Goal: Information Seeking & Learning: Check status

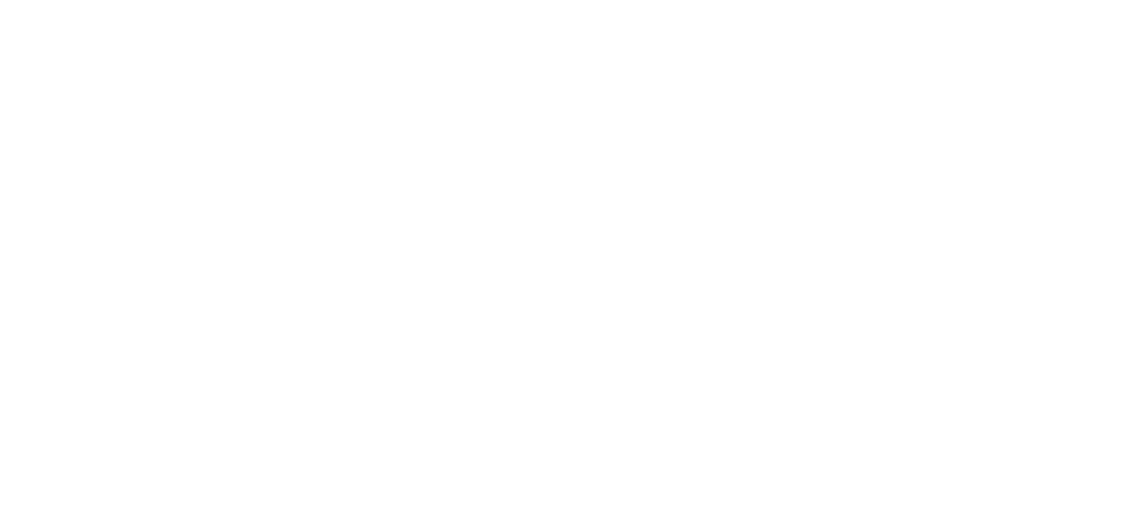
select select
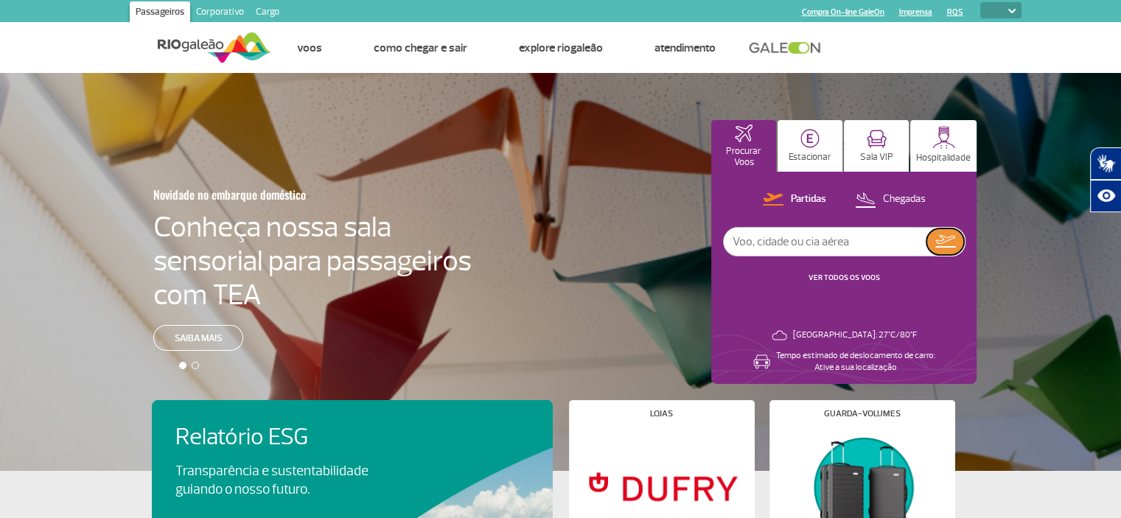
click at [943, 239] on img at bounding box center [945, 241] width 21 height 13
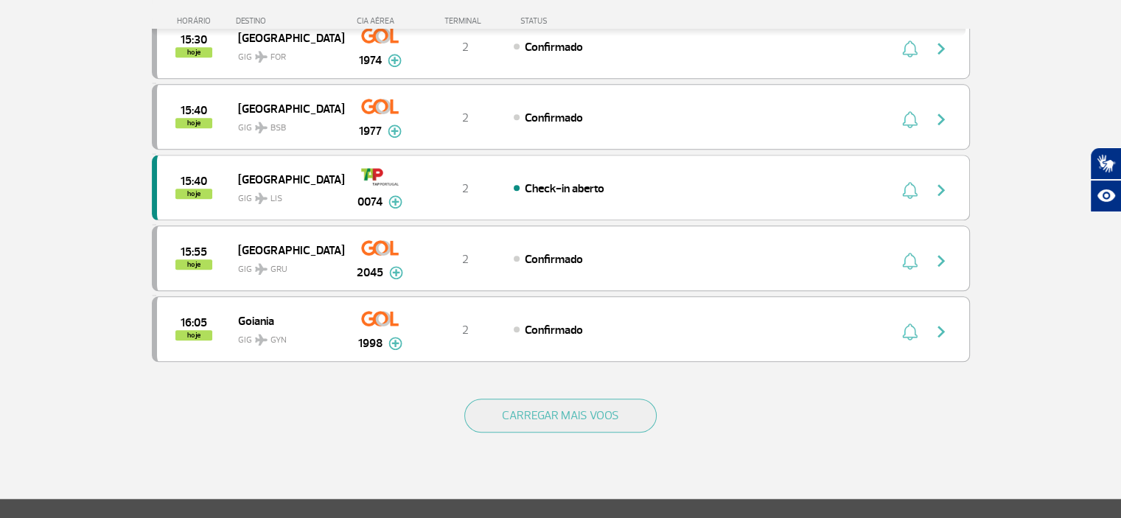
scroll to position [1327, 0]
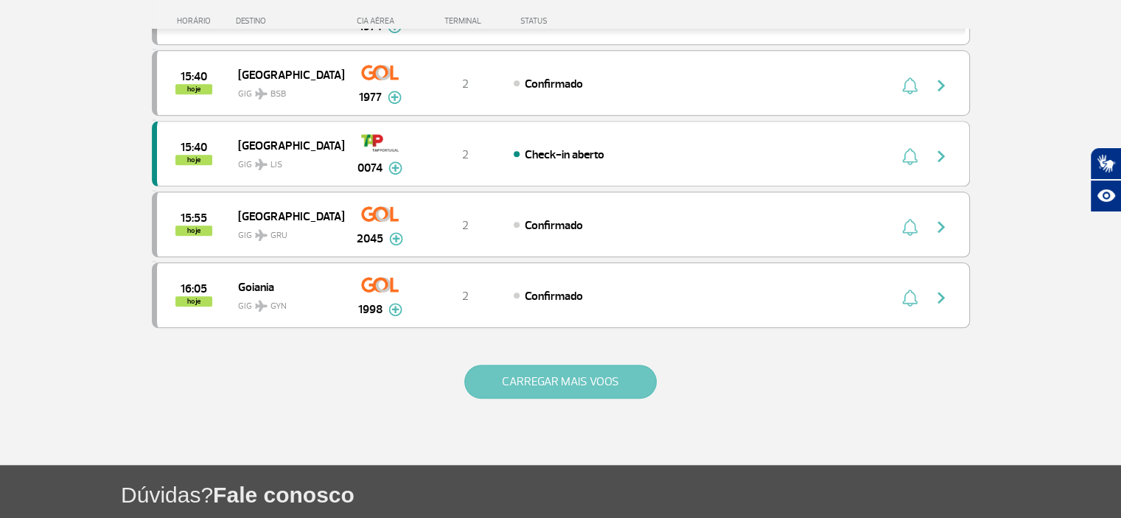
click at [563, 365] on button "CARREGAR MAIS VOOS" at bounding box center [560, 382] width 192 height 34
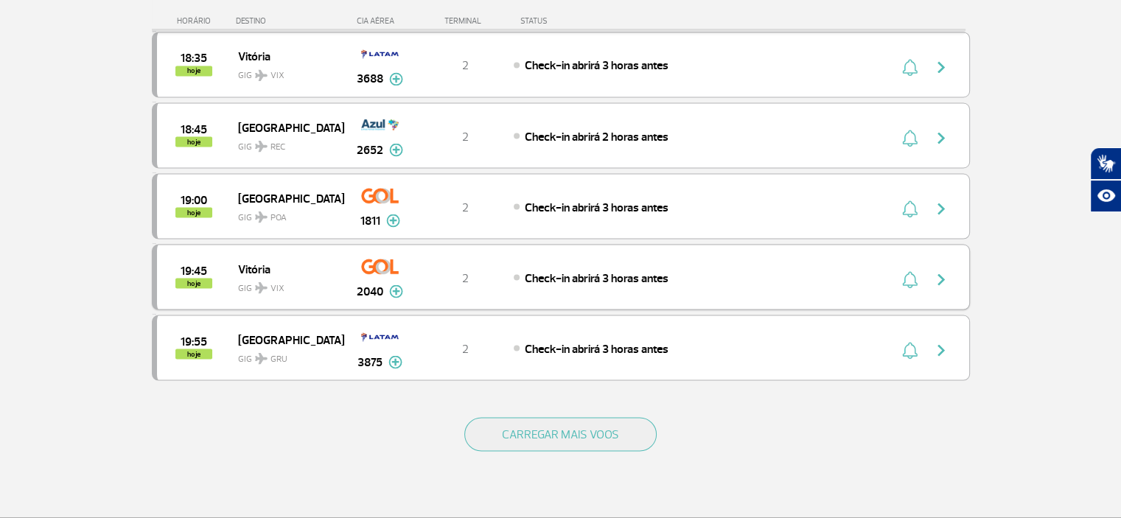
scroll to position [2727, 0]
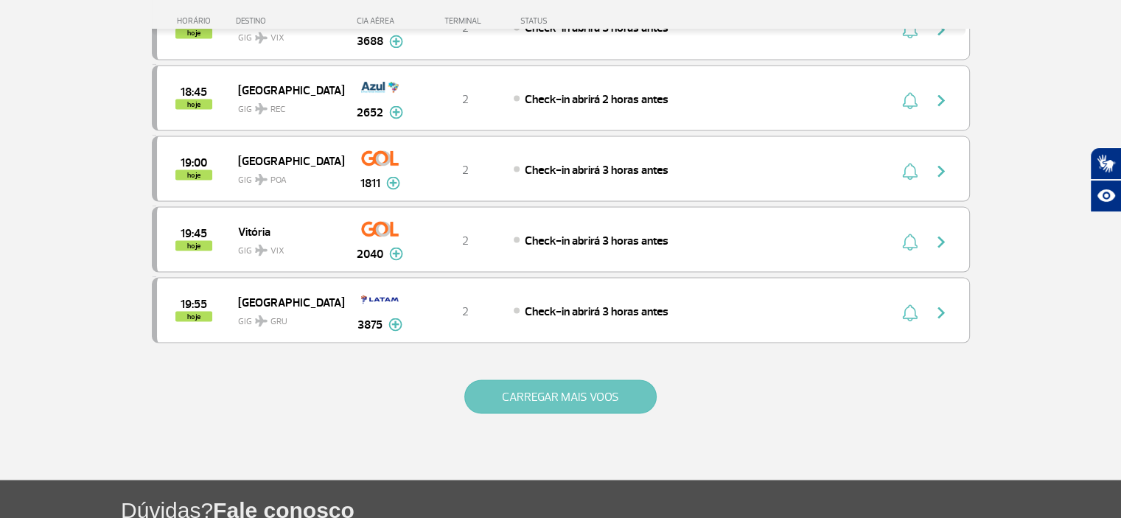
click at [567, 380] on button "CARREGAR MAIS VOOS" at bounding box center [560, 397] width 192 height 34
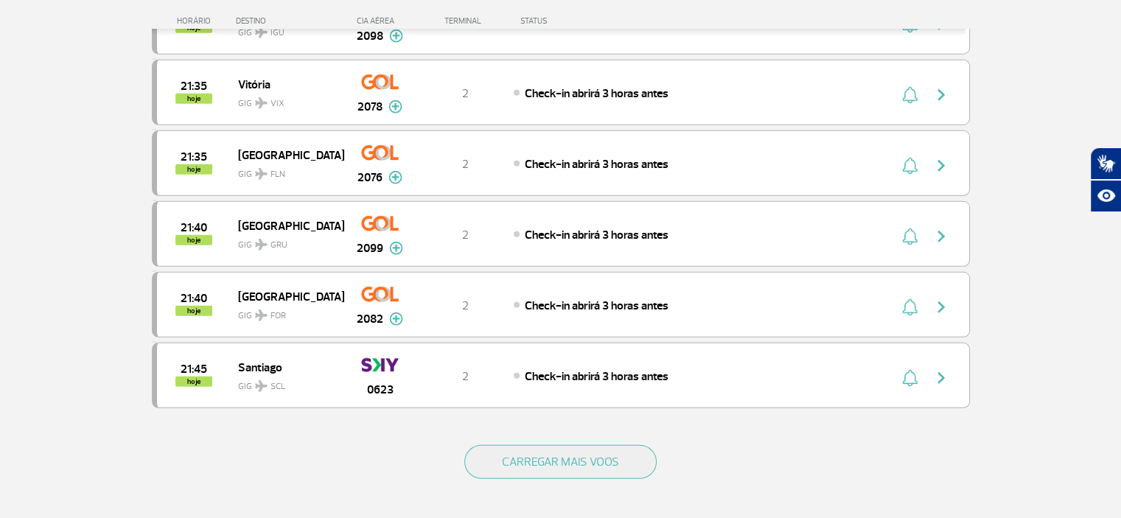
scroll to position [4127, 0]
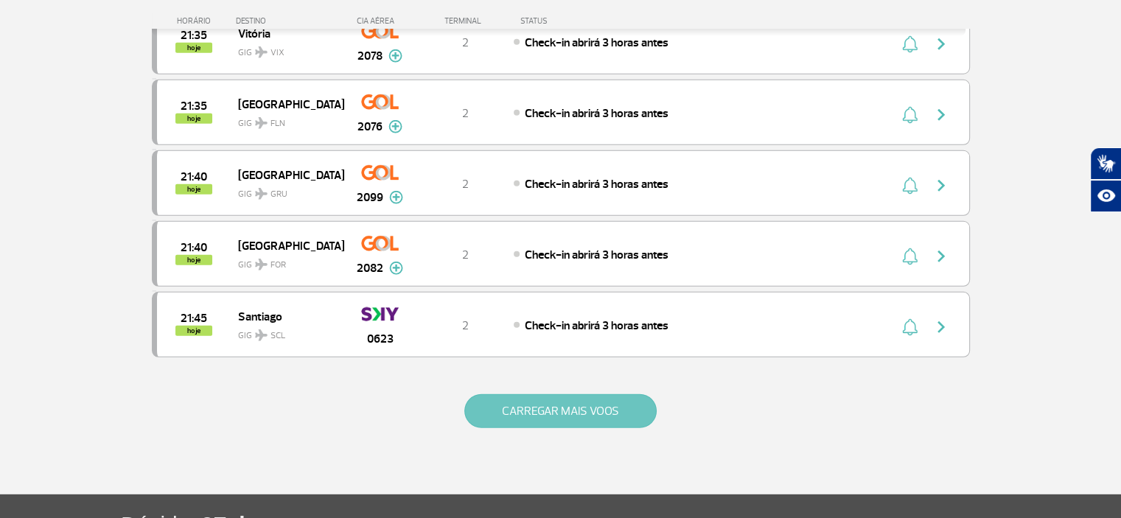
click at [566, 394] on button "CARREGAR MAIS VOOS" at bounding box center [560, 411] width 192 height 34
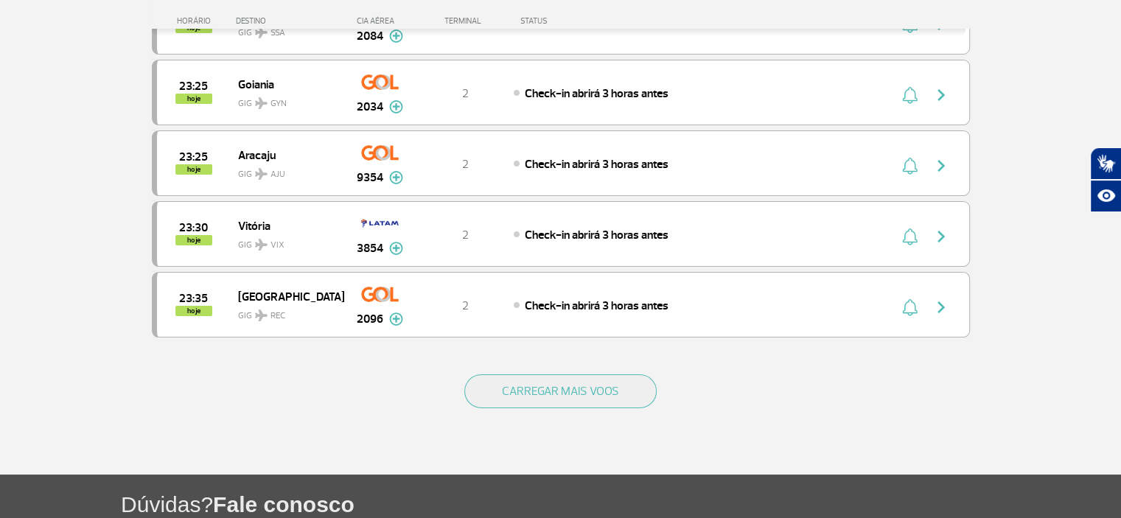
scroll to position [5602, 0]
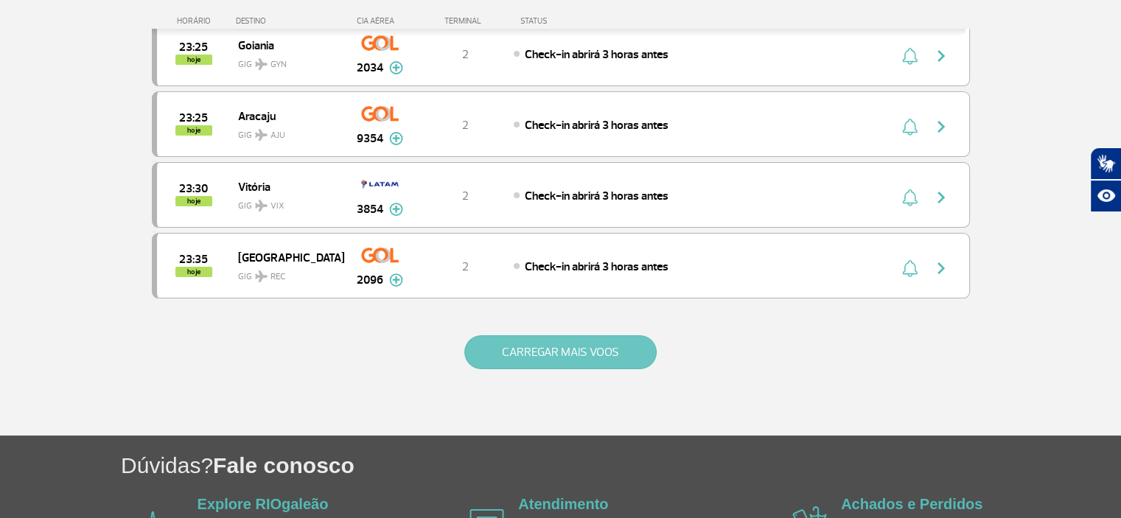
click at [565, 335] on button "CARREGAR MAIS VOOS" at bounding box center [560, 352] width 192 height 34
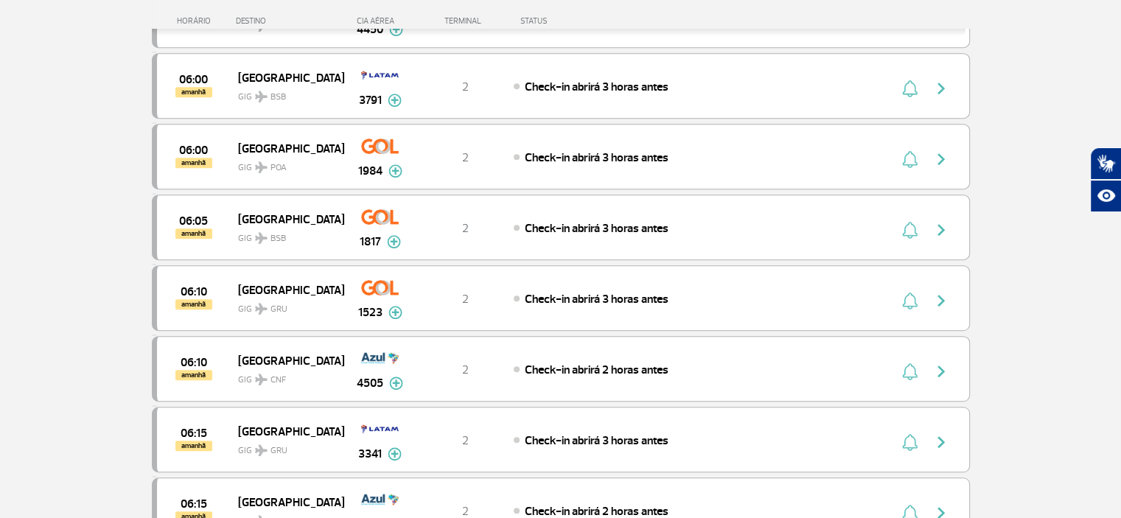
scroll to position [0, 0]
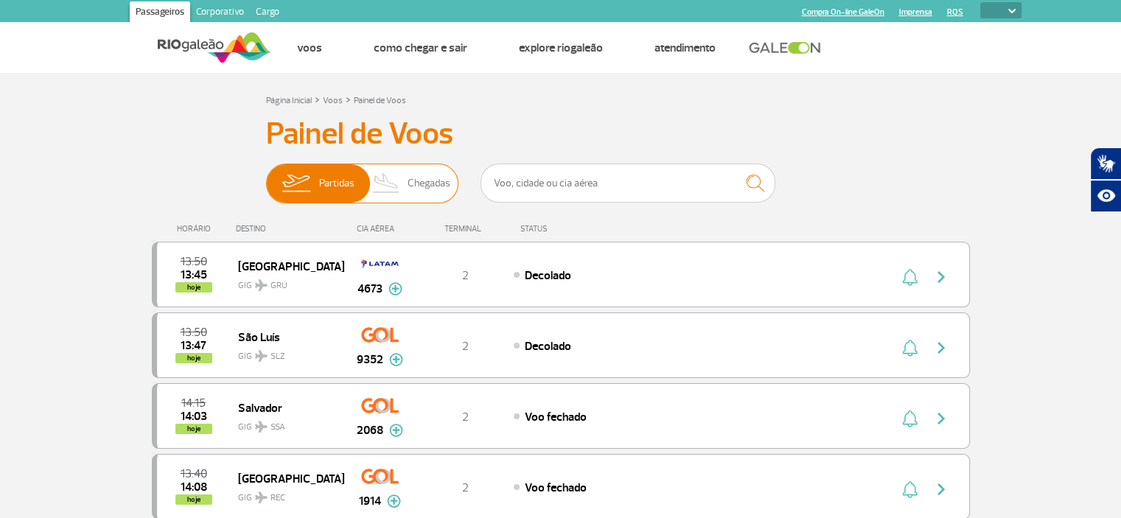
click at [410, 187] on span "Chegadas" at bounding box center [429, 183] width 43 height 38
click at [266, 176] on input "Partidas Chegadas" at bounding box center [266, 176] width 0 height 0
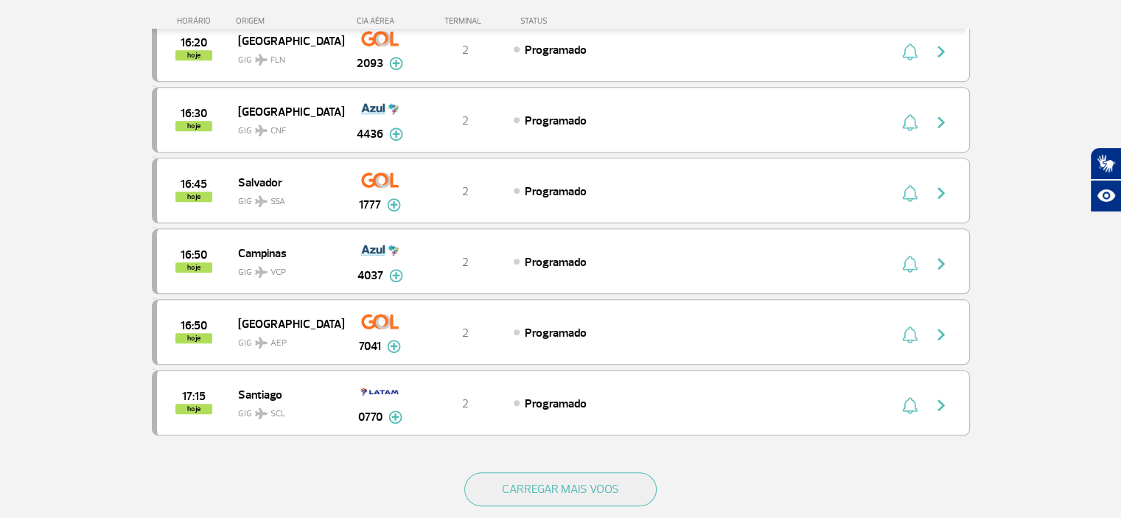
scroll to position [1253, 0]
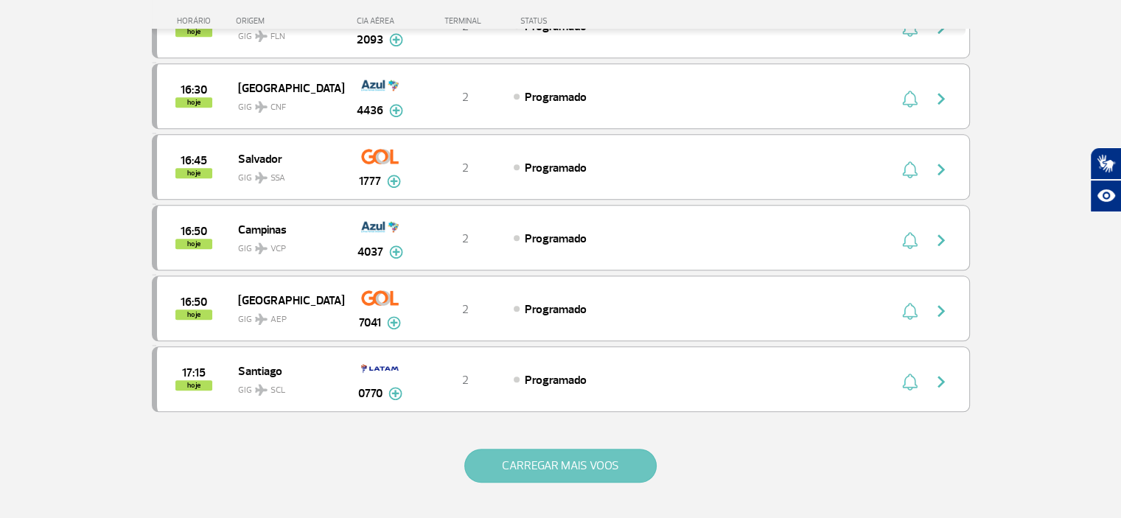
click at [593, 454] on button "CARREGAR MAIS VOOS" at bounding box center [560, 466] width 192 height 34
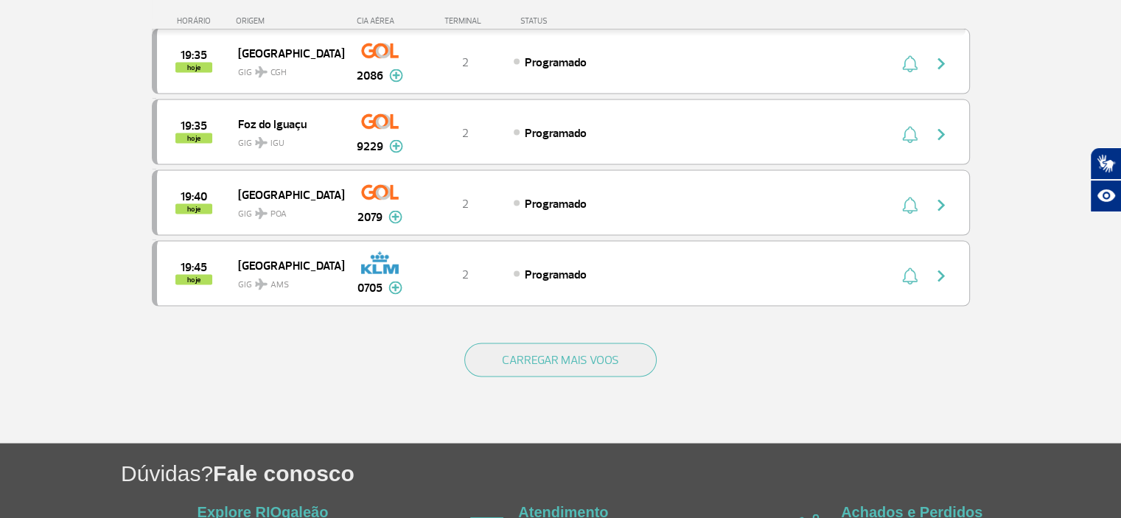
scroll to position [2801, 0]
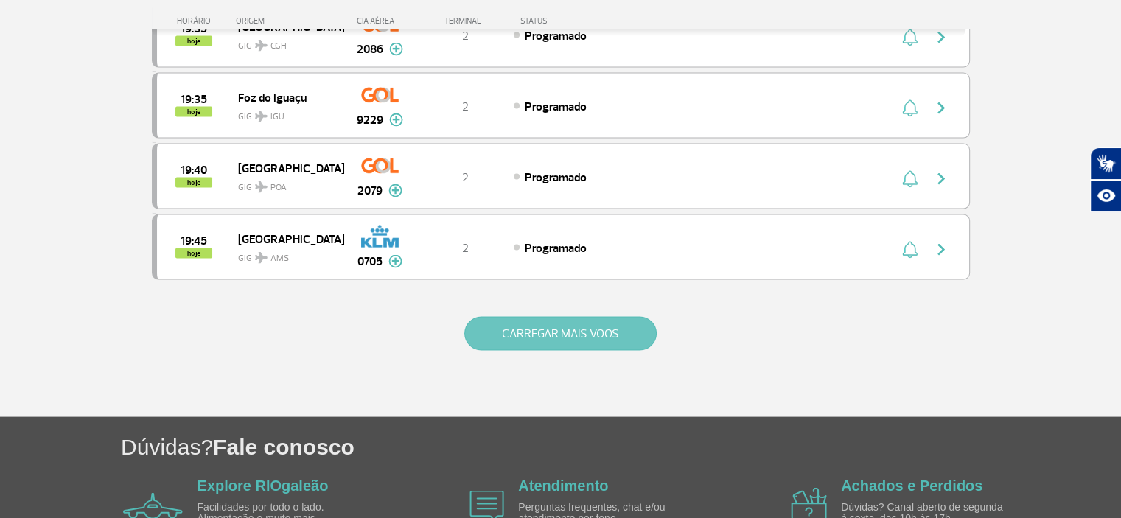
click at [532, 316] on button "CARREGAR MAIS VOOS" at bounding box center [560, 333] width 192 height 34
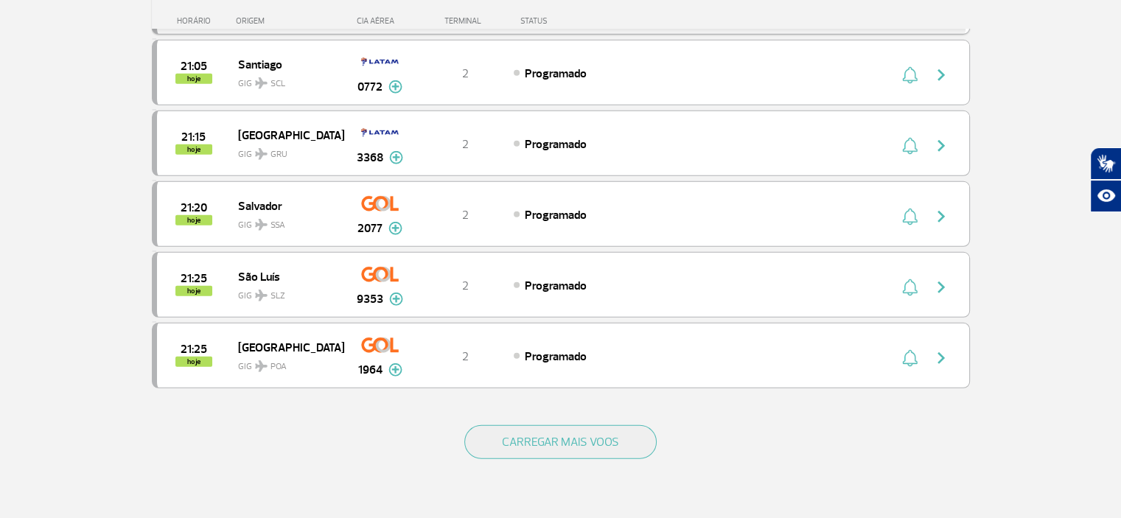
scroll to position [4127, 0]
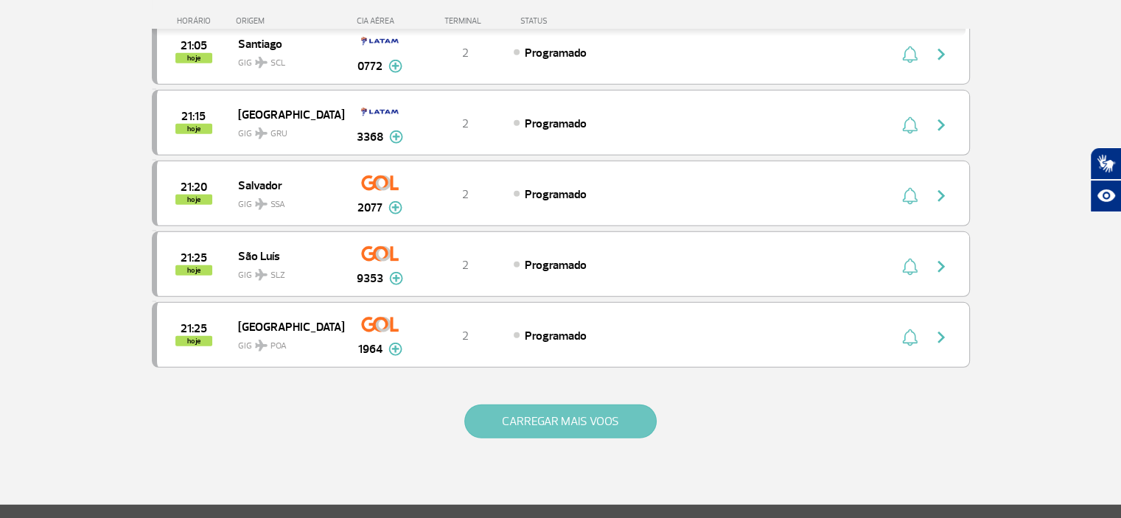
click at [563, 405] on button "CARREGAR MAIS VOOS" at bounding box center [560, 422] width 192 height 34
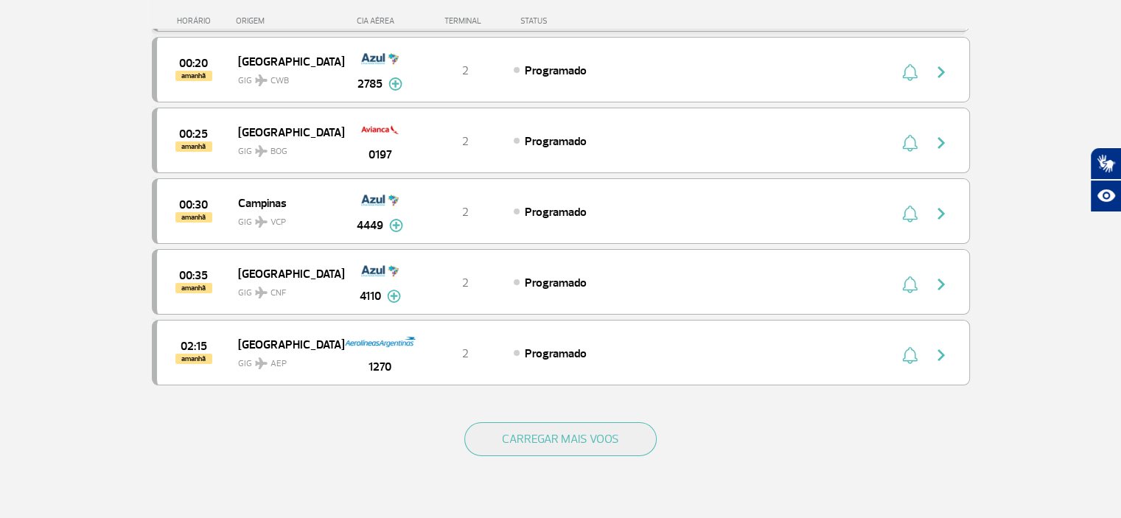
scroll to position [5528, 0]
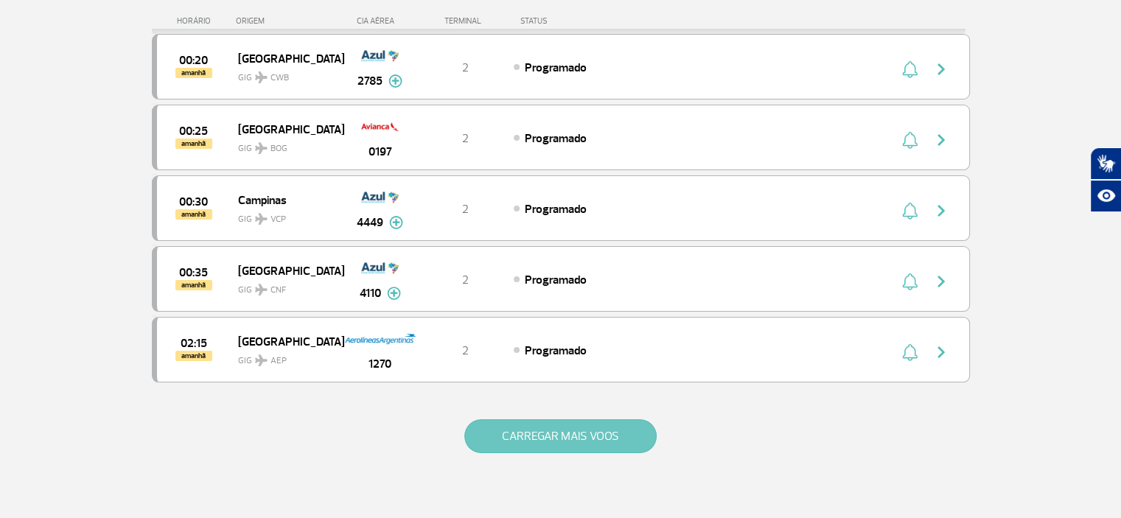
click at [579, 419] on button "CARREGAR MAIS VOOS" at bounding box center [560, 436] width 192 height 34
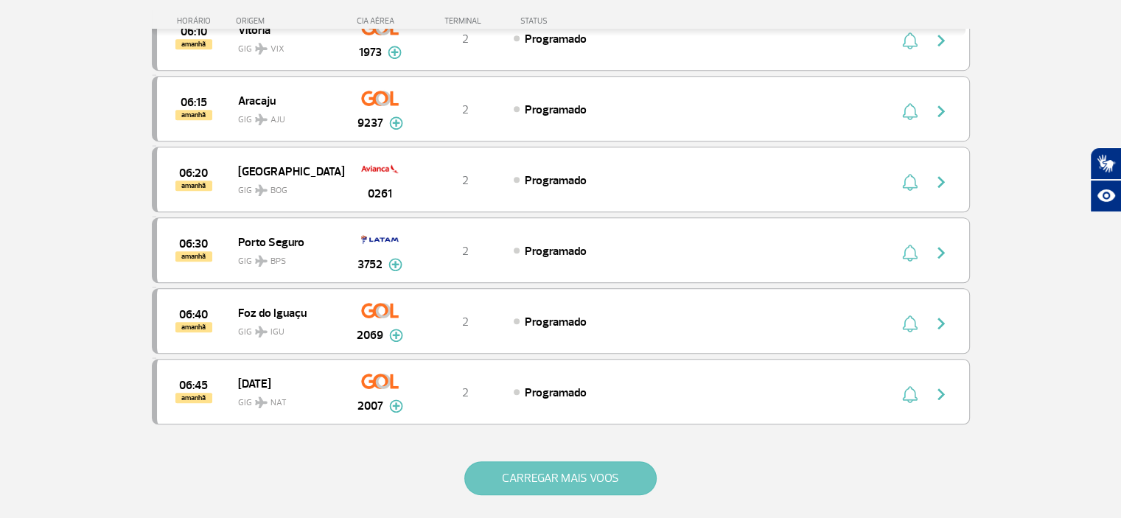
scroll to position [6928, 0]
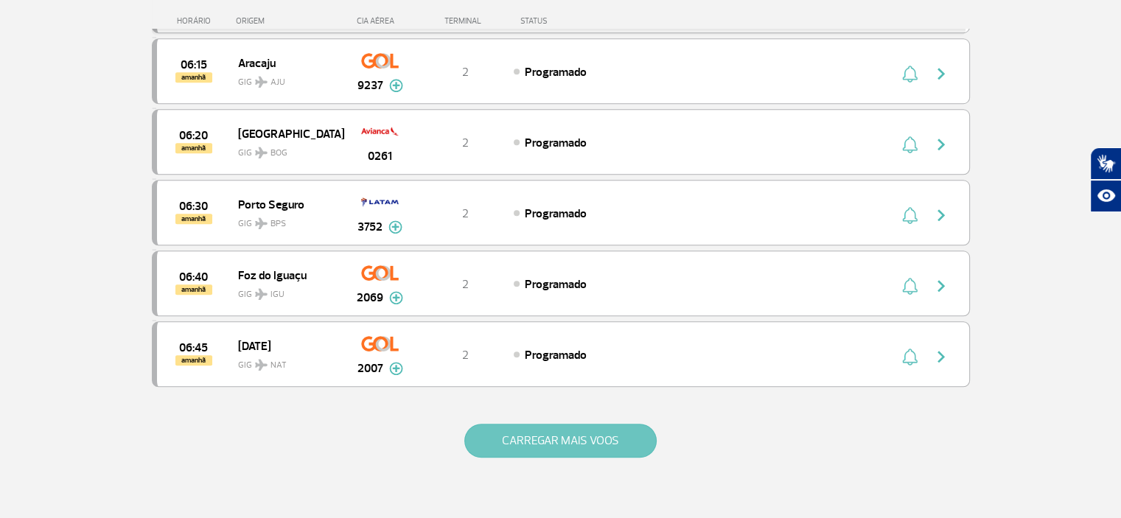
click at [593, 424] on button "CARREGAR MAIS VOOS" at bounding box center [560, 441] width 192 height 34
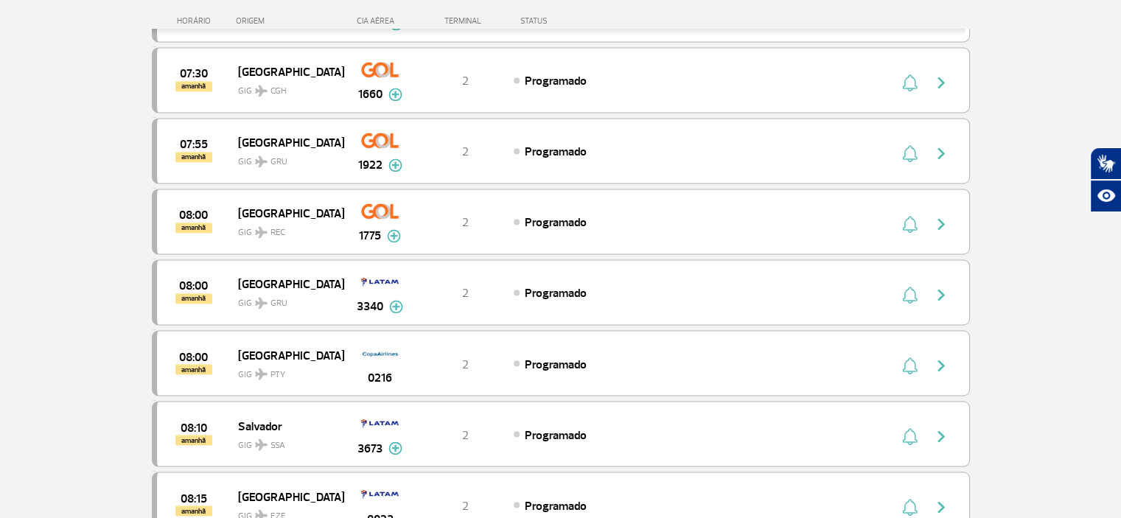
scroll to position [8321, 0]
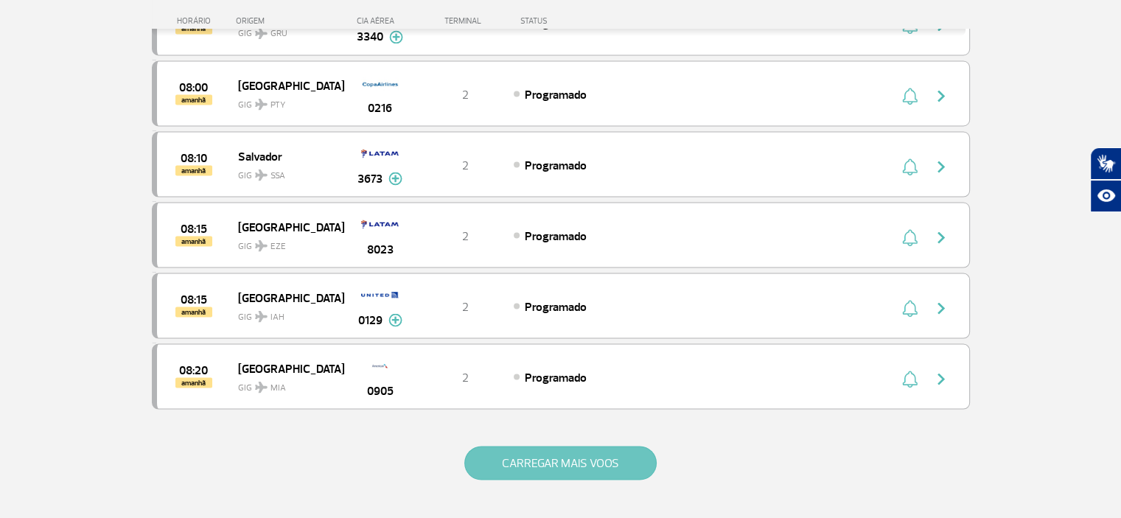
click at [629, 446] on button "CARREGAR MAIS VOOS" at bounding box center [560, 463] width 192 height 34
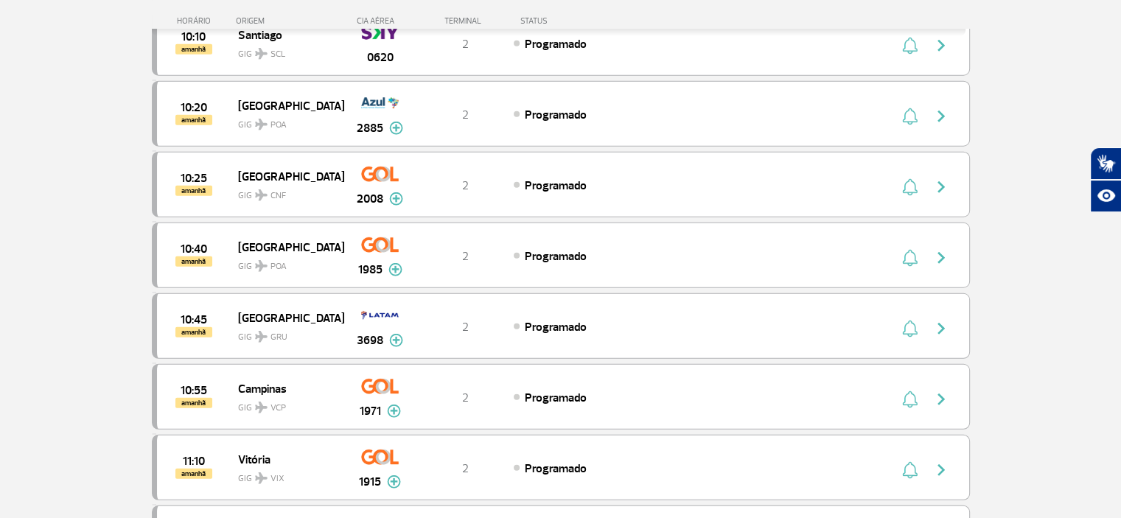
scroll to position [9648, 0]
